Goal: Transaction & Acquisition: Purchase product/service

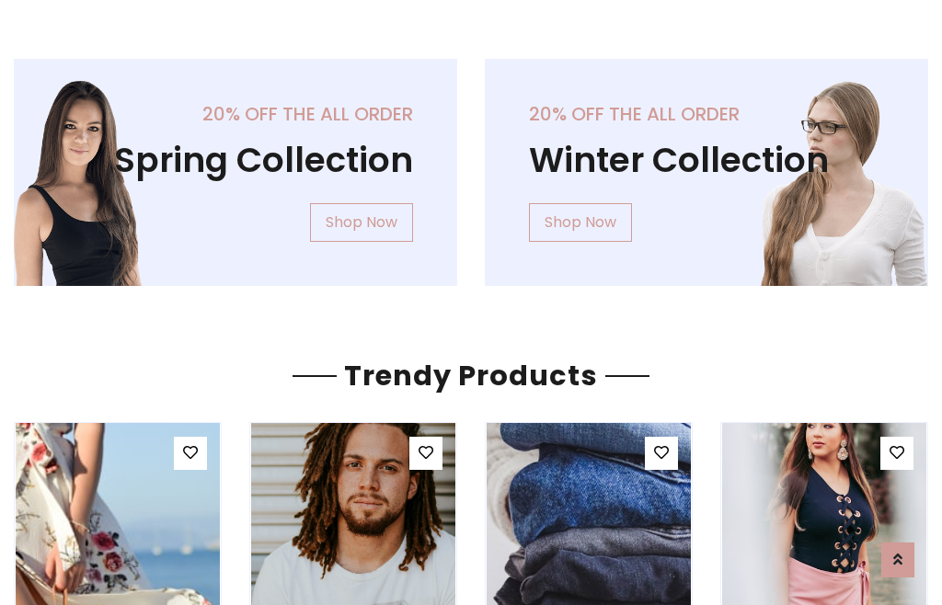
scroll to position [94, 0]
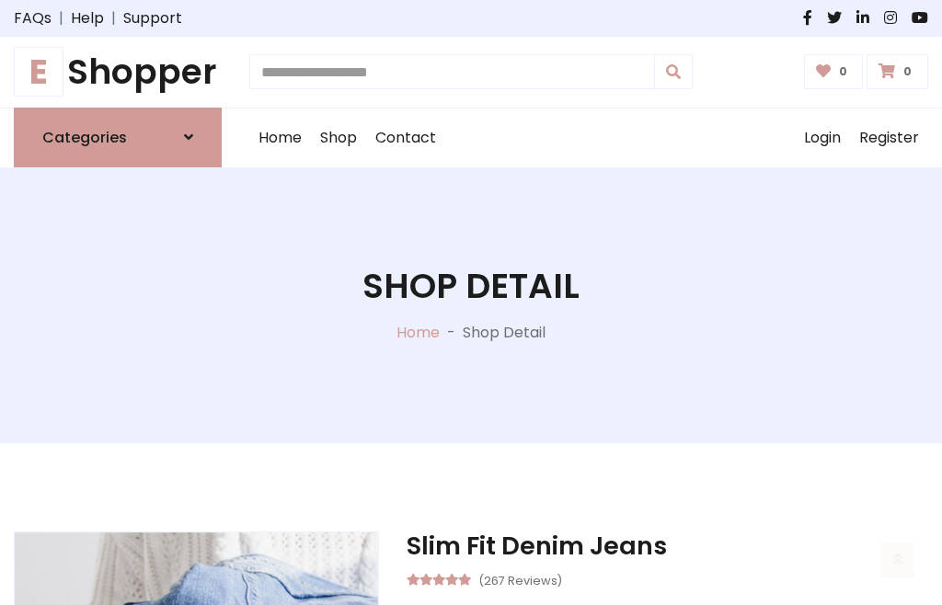
click at [118, 72] on h1 "E Shopper" at bounding box center [118, 72] width 208 height 41
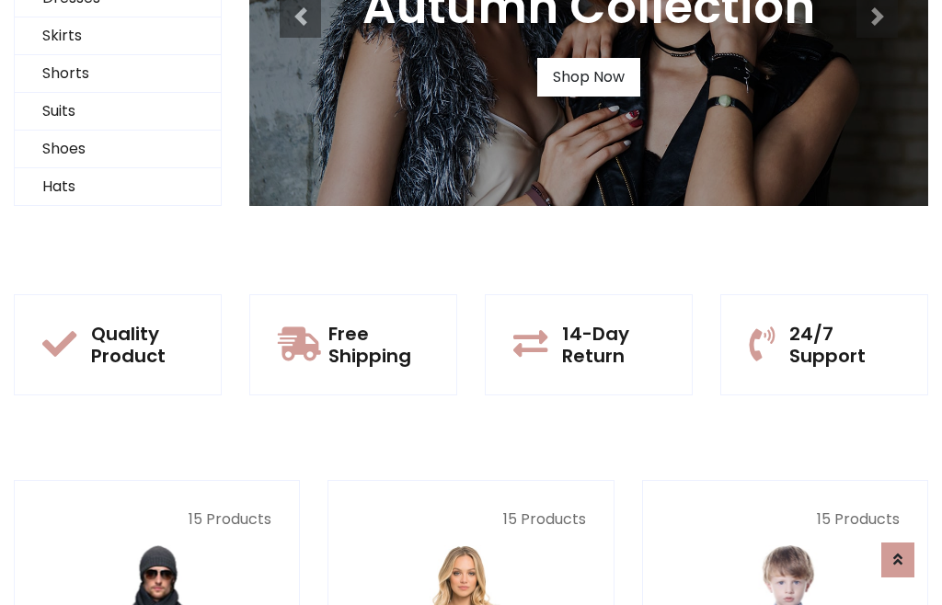
scroll to position [178, 0]
